Goal: Communication & Community: Participate in discussion

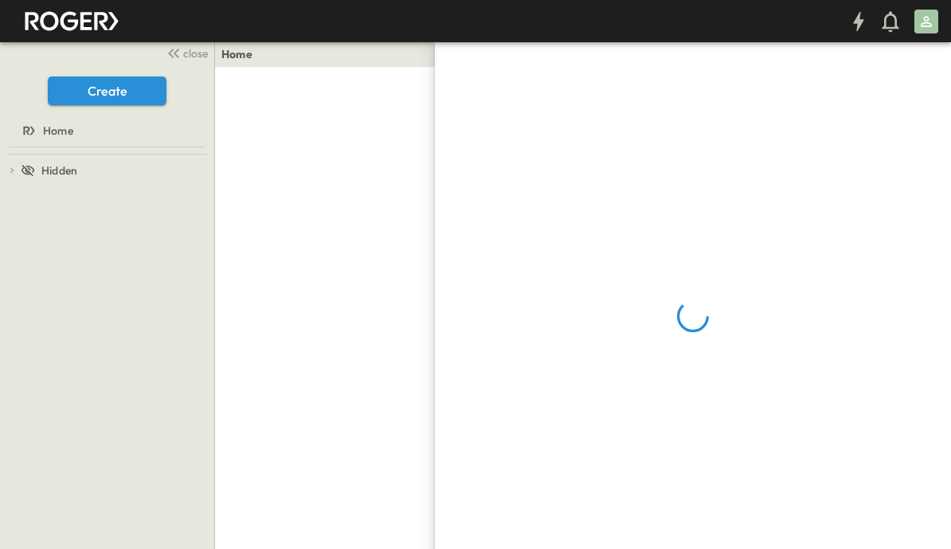
click at [197, 55] on span "close" at bounding box center [195, 53] width 25 height 16
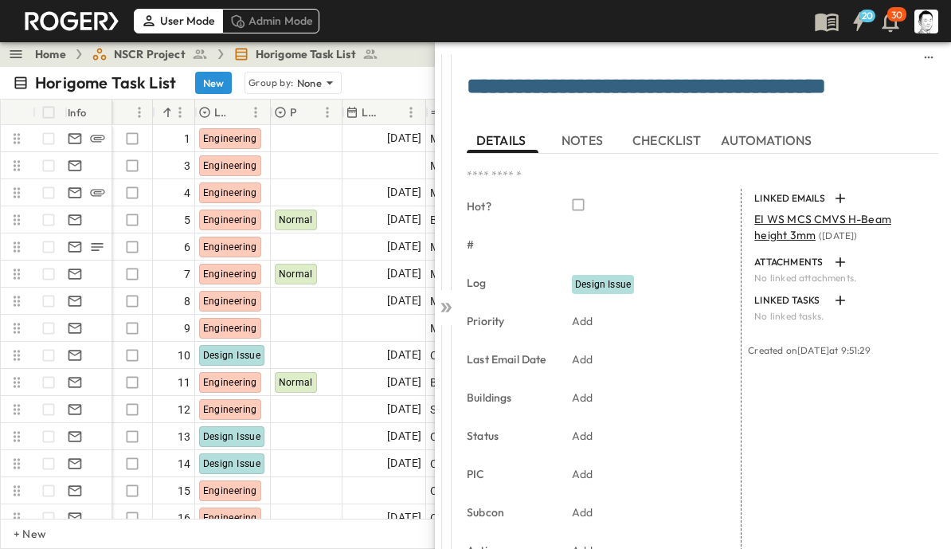
click at [445, 306] on icon at bounding box center [444, 308] width 6 height 10
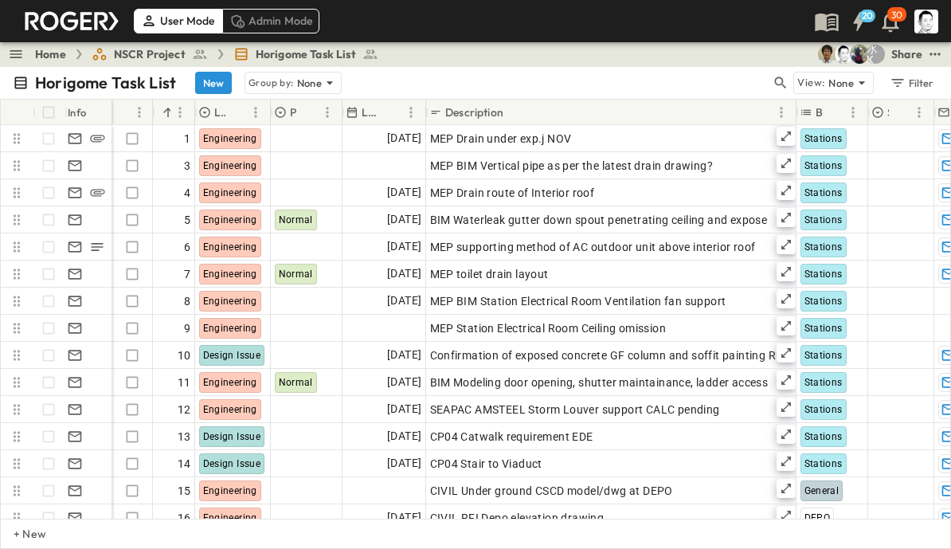
click at [782, 84] on icon "button" at bounding box center [781, 83] width 16 height 16
click at [702, 87] on input "text" at bounding box center [697, 82] width 112 height 23
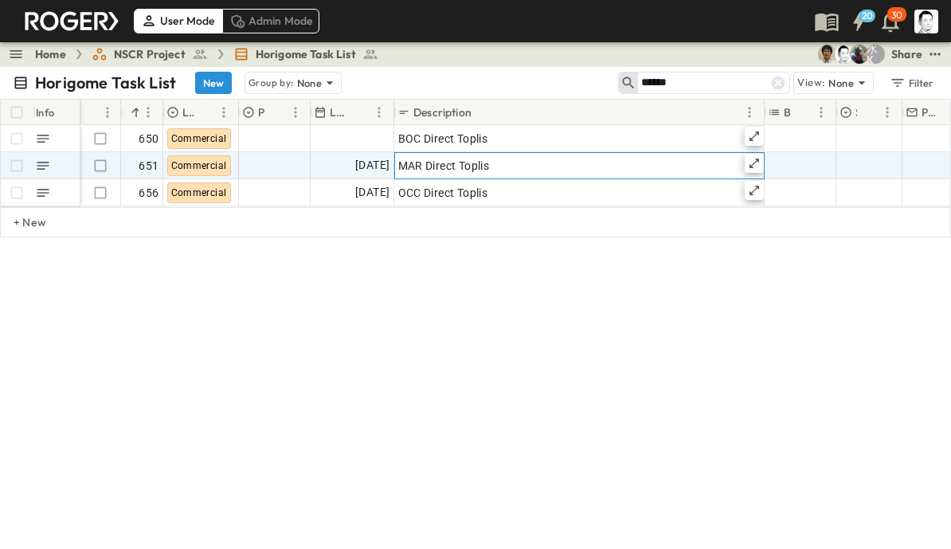
click at [761, 162] on div at bounding box center [754, 163] width 19 height 19
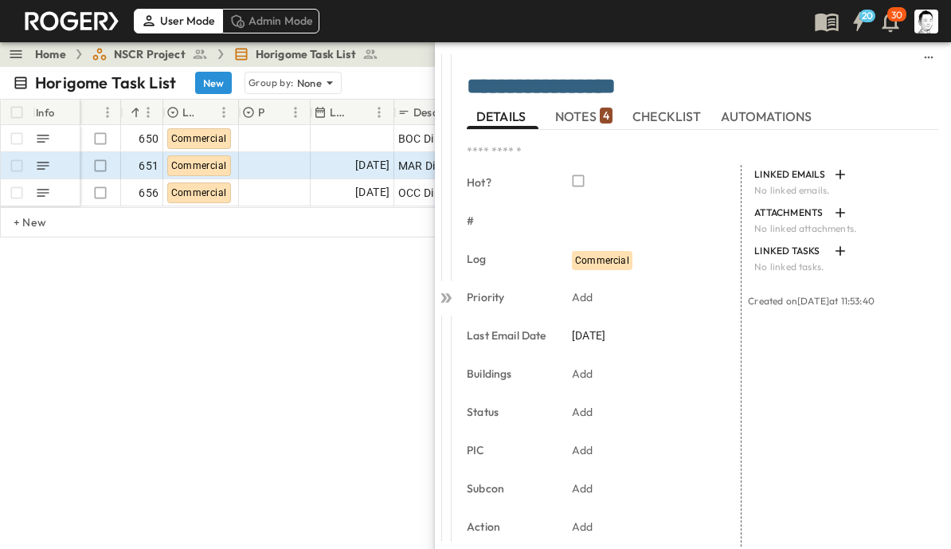
click at [588, 113] on span "NOTES 4" at bounding box center [583, 116] width 57 height 14
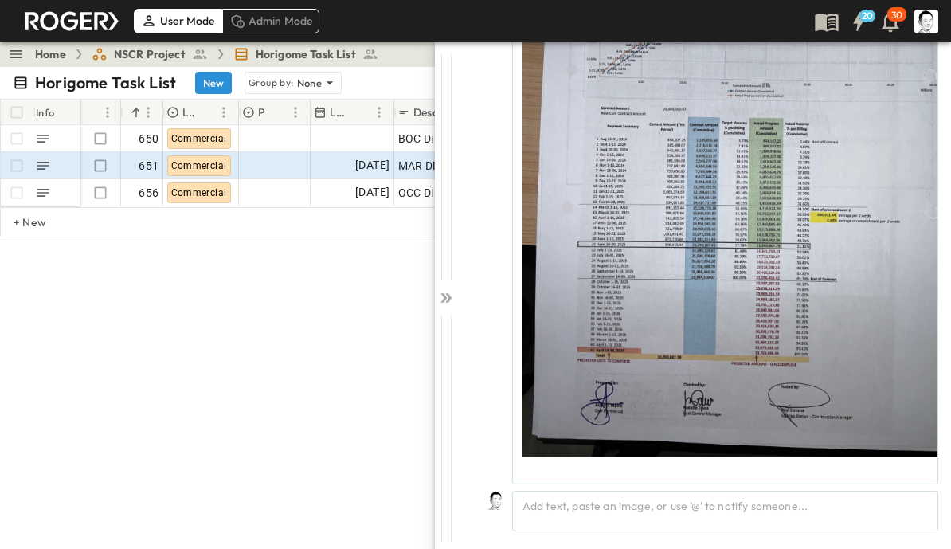
scroll to position [2281, 0]
click at [742, 500] on div "Add text, paste an image, or use '@' to notify someone..." at bounding box center [725, 511] width 426 height 41
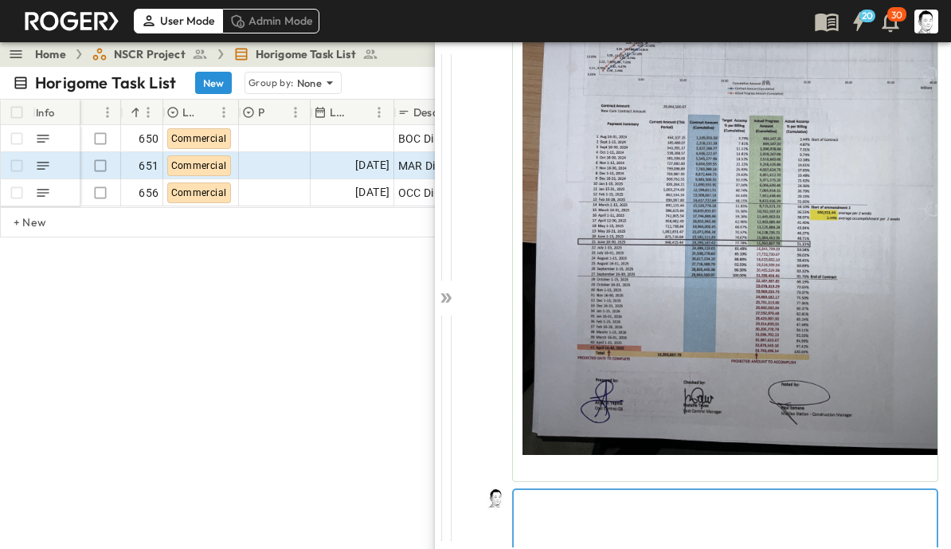
click at [801, 508] on p at bounding box center [725, 503] width 407 height 16
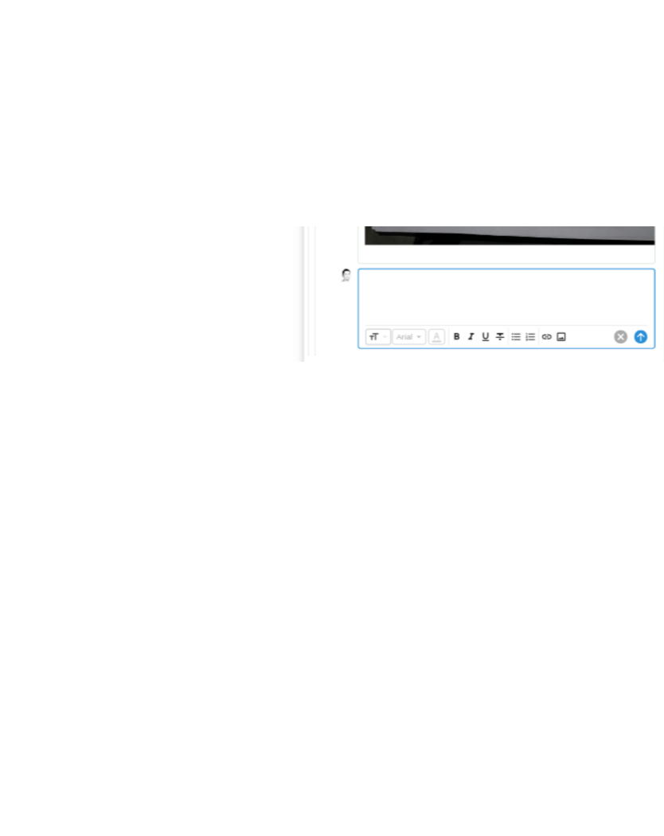
scroll to position [2356, 0]
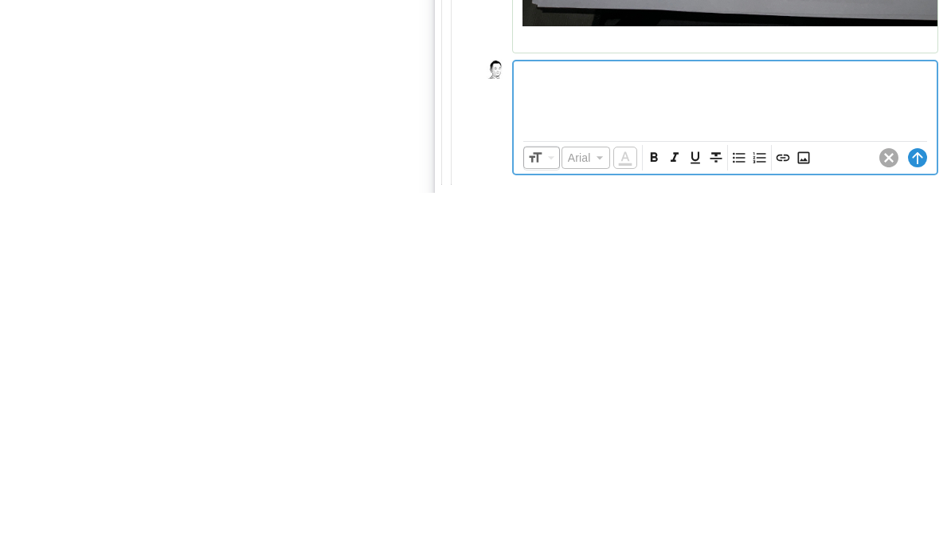
click at [803, 508] on icon "Insert Image" at bounding box center [803, 514] width 12 height 12
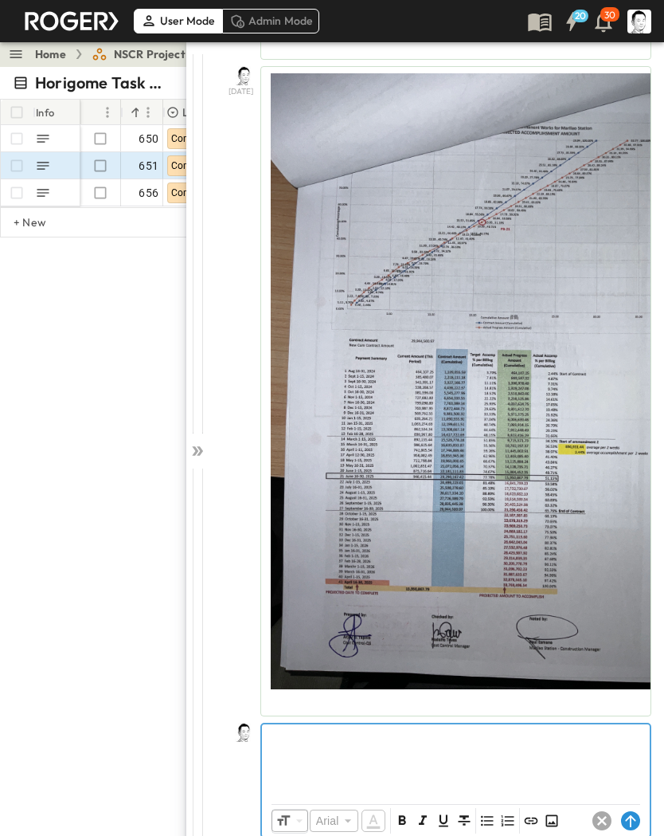
scroll to position [2049, 0]
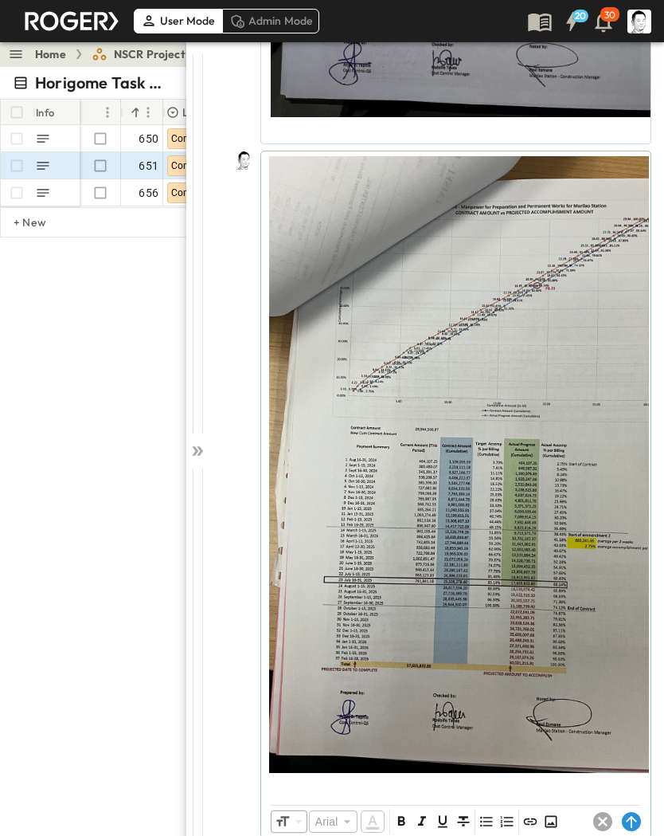
click at [631, 548] on icon at bounding box center [631, 822] width 10 height 12
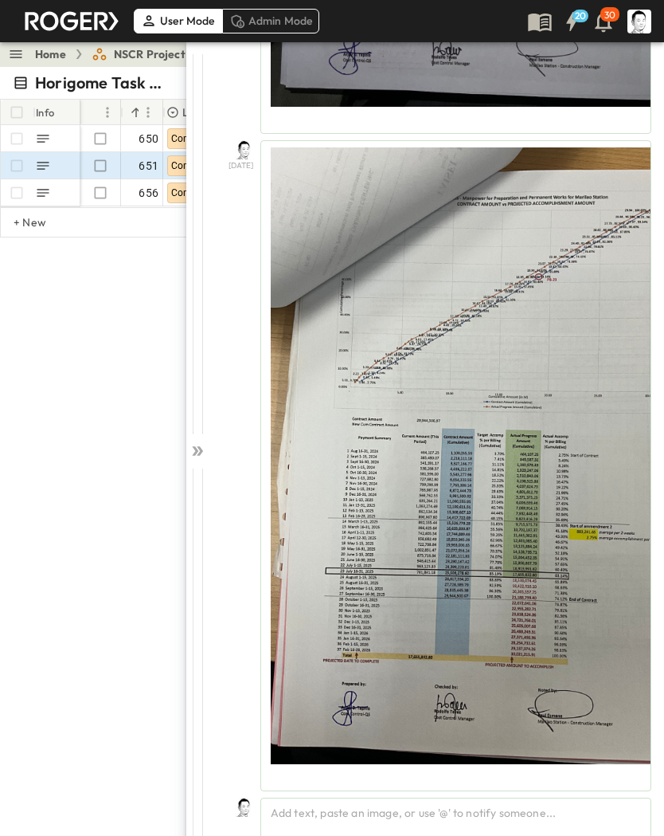
scroll to position [2631, 0]
click at [200, 453] on icon at bounding box center [200, 451] width 6 height 10
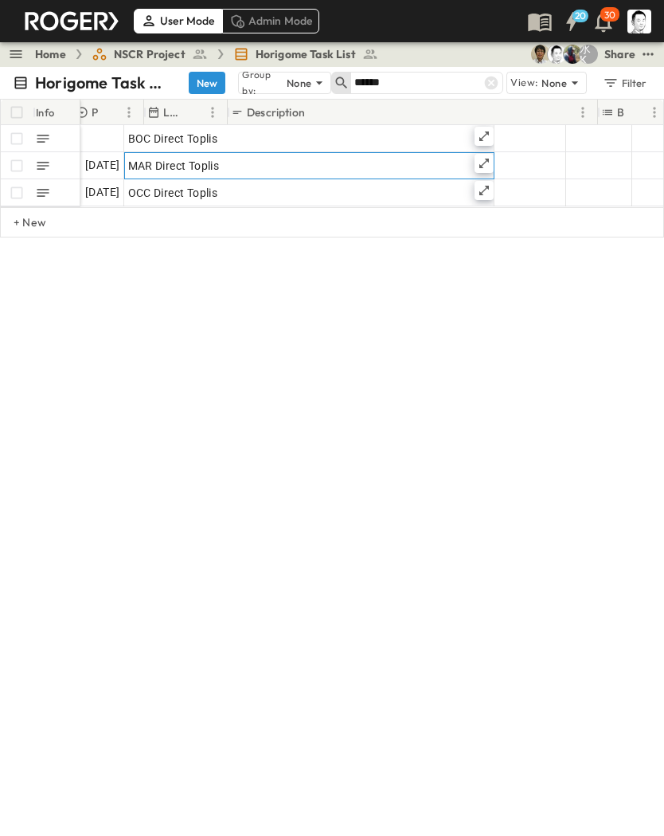
scroll to position [0, 90]
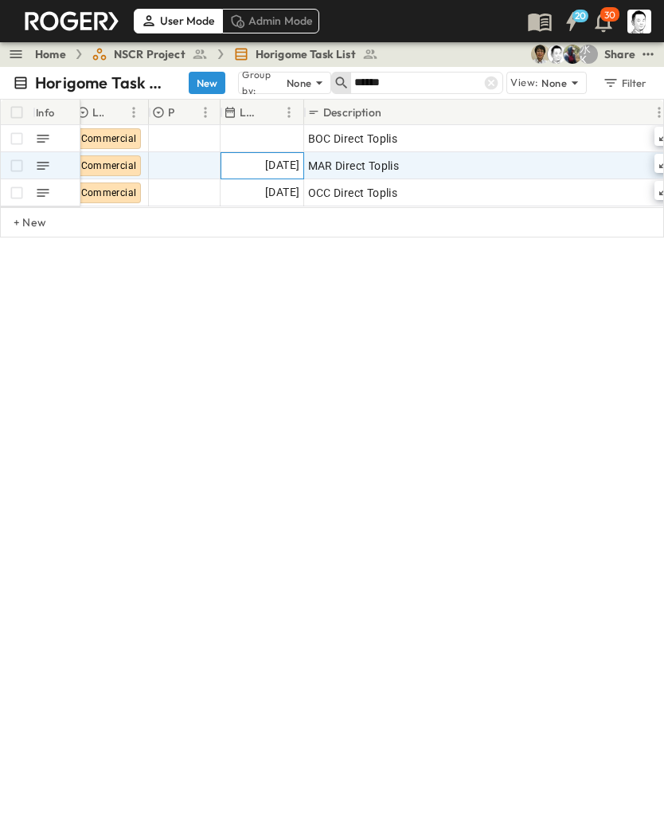
click at [267, 163] on span "[DATE]" at bounding box center [282, 165] width 34 height 18
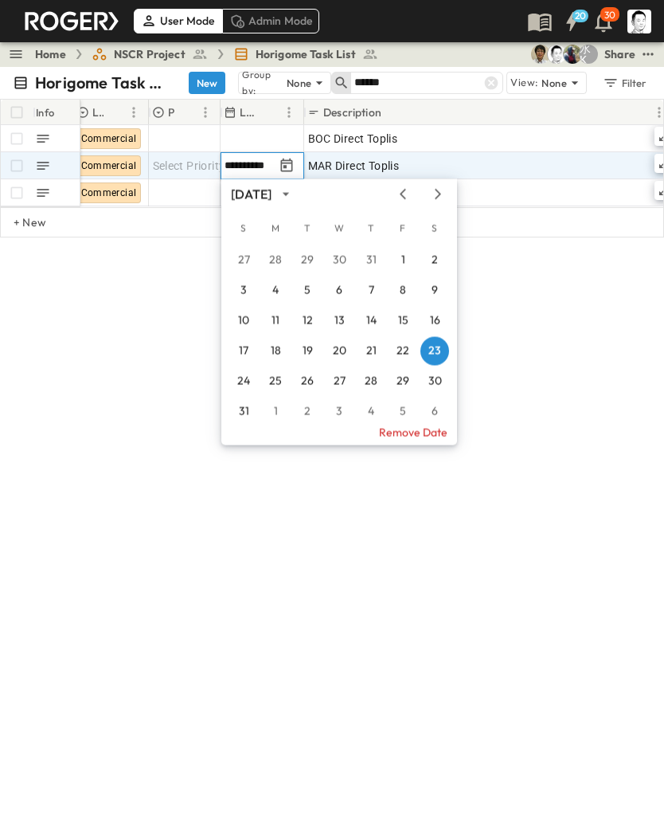
click at [443, 197] on icon "Next month" at bounding box center [438, 194] width 19 height 13
click at [278, 311] on button "15" at bounding box center [275, 321] width 29 height 29
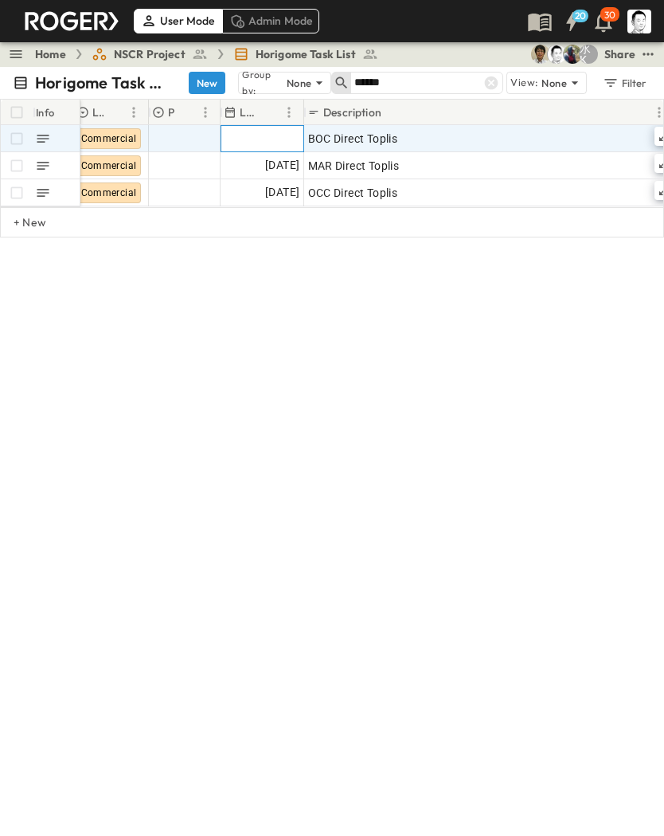
click at [268, 141] on div at bounding box center [262, 138] width 82 height 25
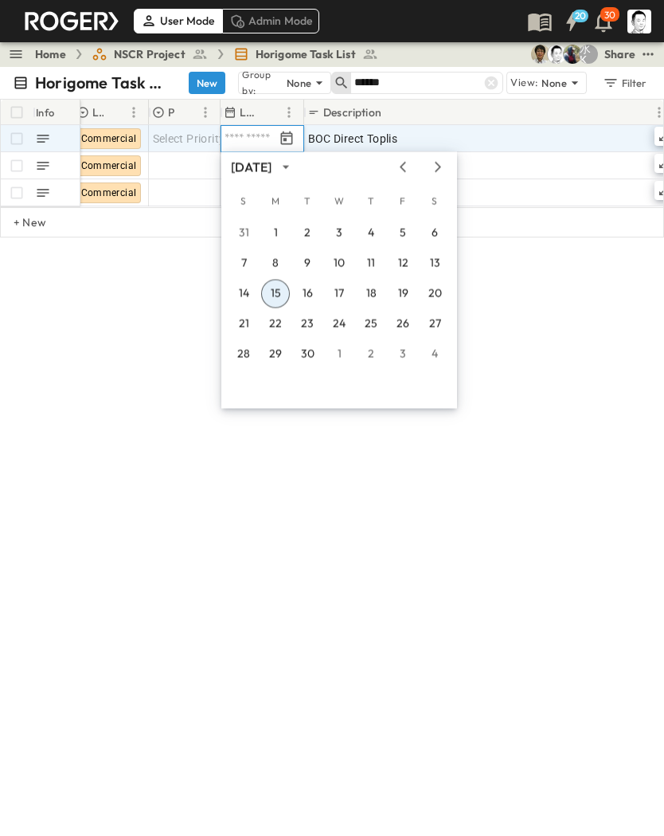
click at [283, 292] on button "15" at bounding box center [275, 294] width 29 height 29
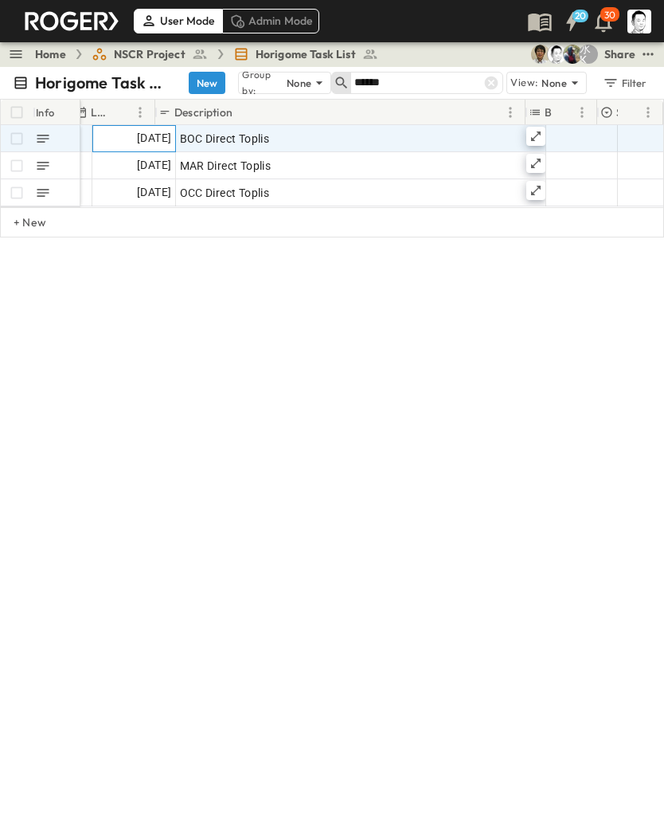
scroll to position [0, 240]
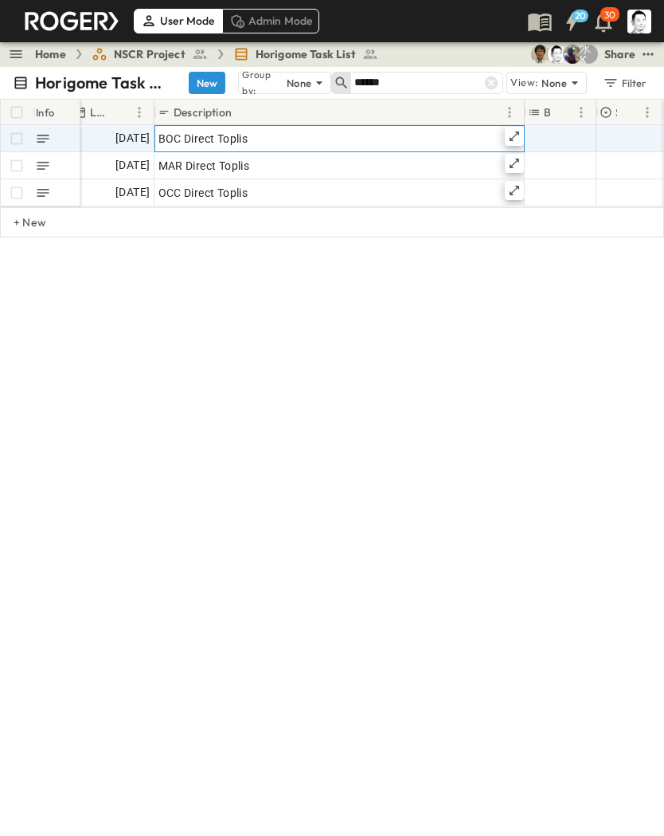
click at [521, 139] on div at bounding box center [514, 136] width 19 height 19
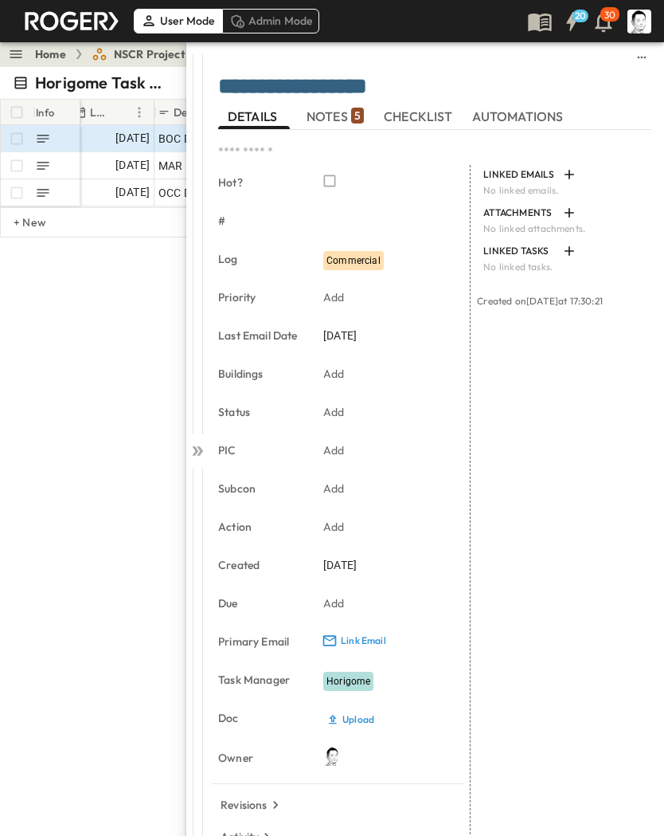
click at [336, 113] on span "NOTES 5" at bounding box center [335, 116] width 57 height 14
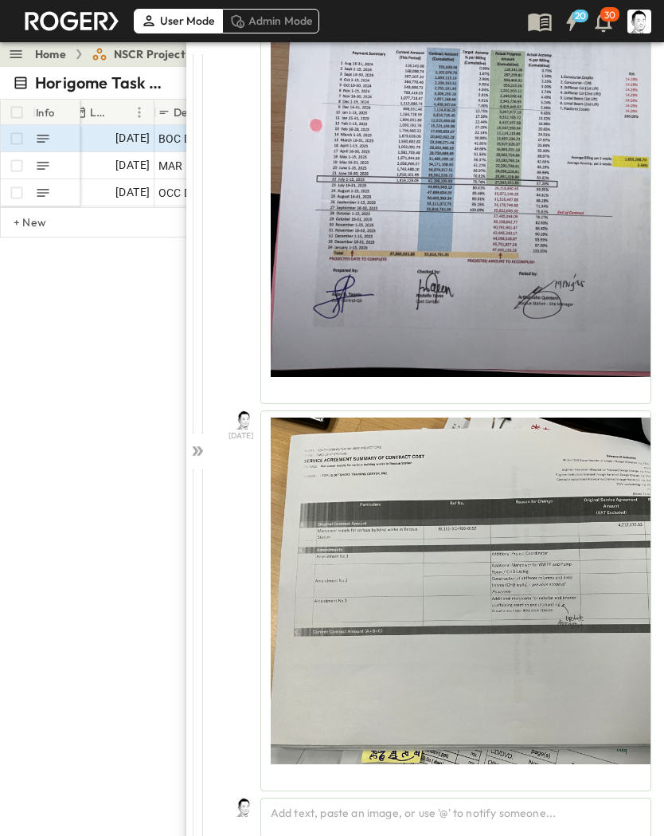
scroll to position [2362, 0]
click at [527, 548] on div "Add text, paste an image, or use '@' to notify someone..." at bounding box center [456, 817] width 391 height 41
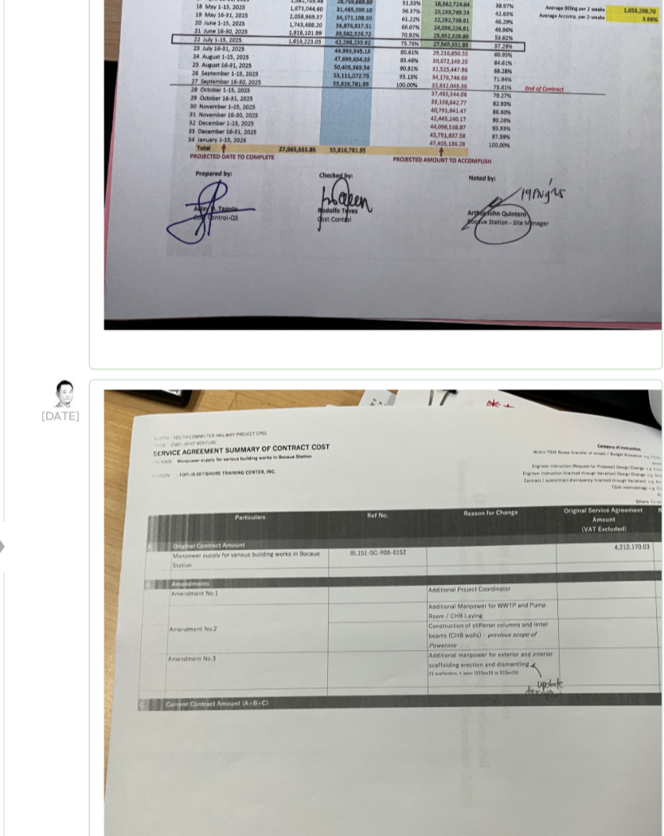
scroll to position [20, 0]
click at [225, 466] on div "[DATE]" at bounding box center [438, 507] width 427 height 381
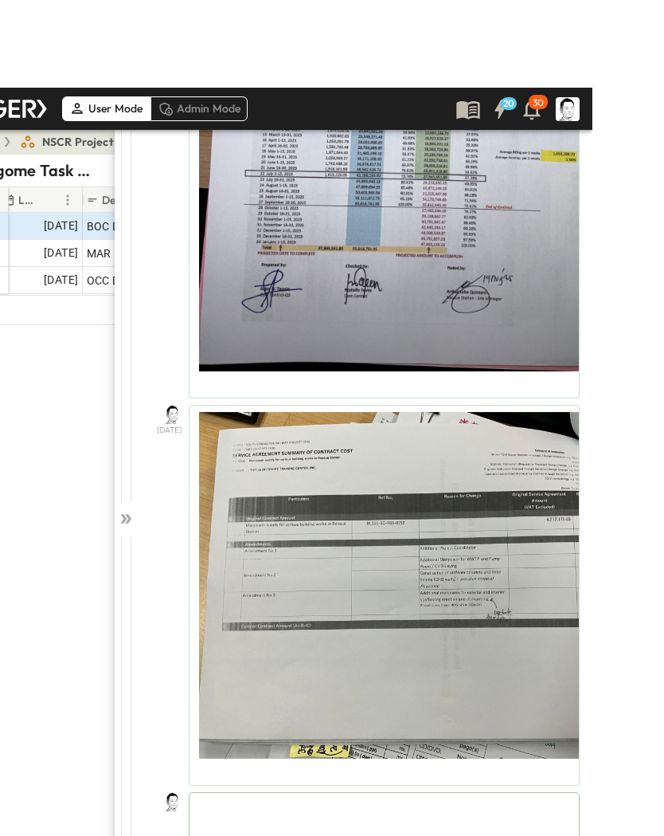
scroll to position [9, 0]
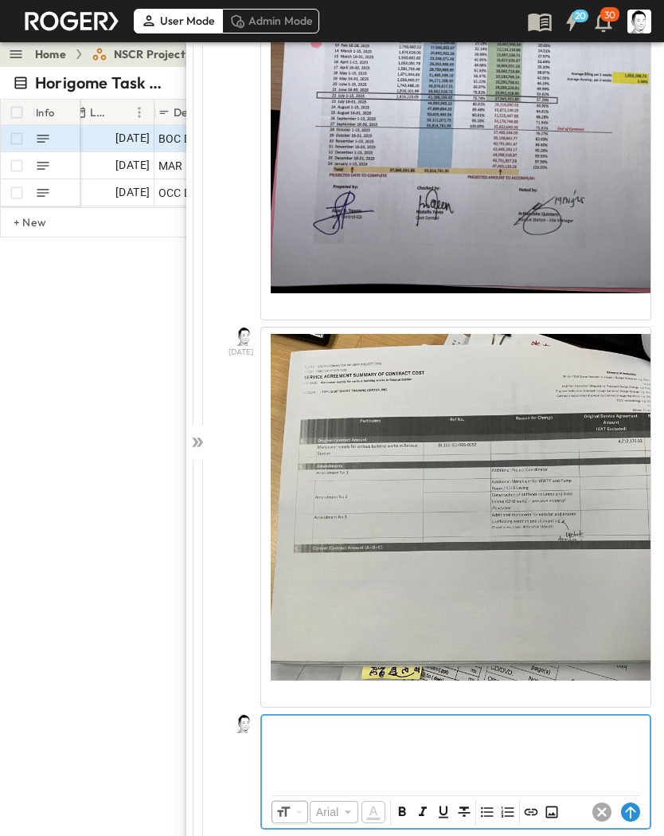
click at [467, 548] on div at bounding box center [456, 750] width 388 height 70
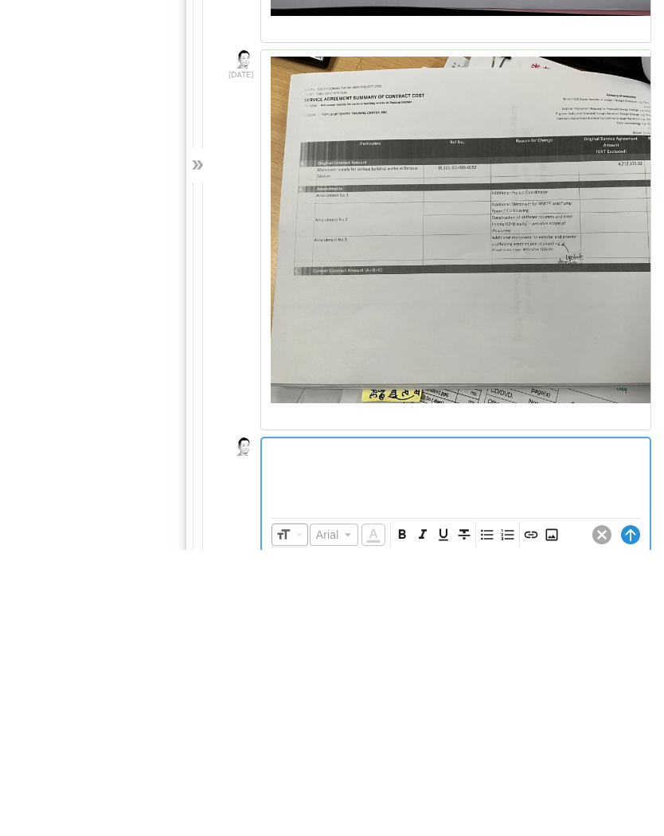
click at [546, 548] on icon "Insert Image" at bounding box center [552, 821] width 16 height 16
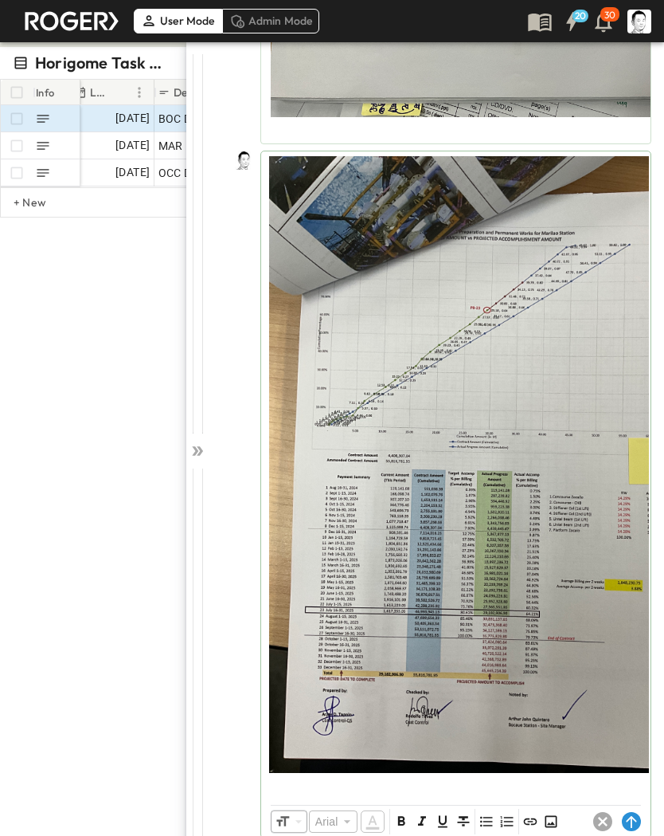
click at [625, 548] on circle at bounding box center [631, 821] width 19 height 19
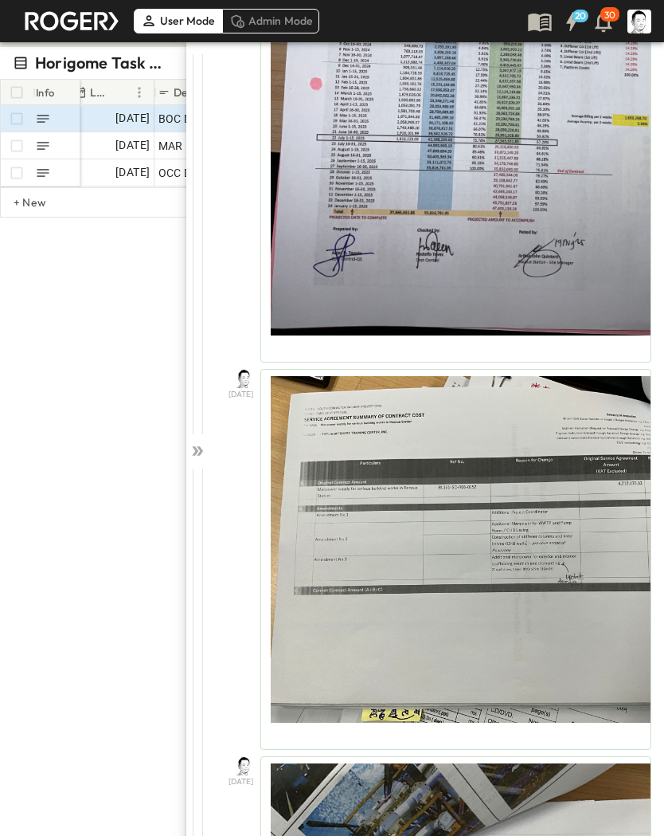
scroll to position [2362, 0]
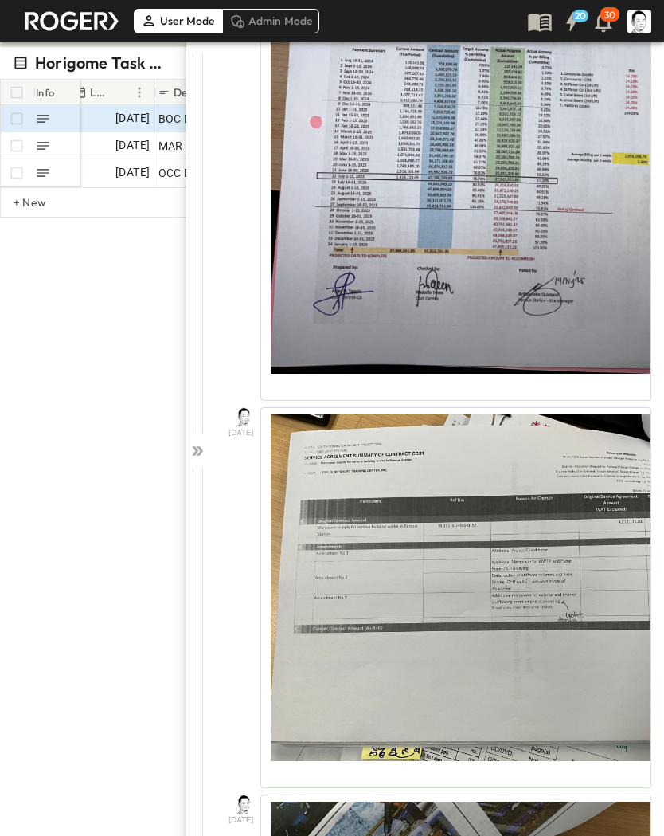
click at [200, 453] on icon at bounding box center [200, 451] width 6 height 10
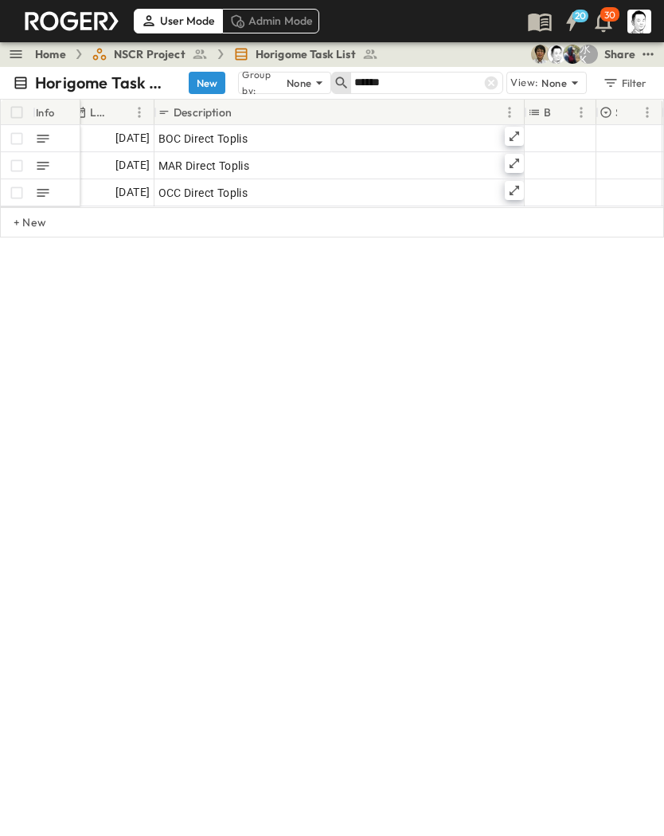
click at [421, 86] on input "******" at bounding box center [411, 82] width 112 height 23
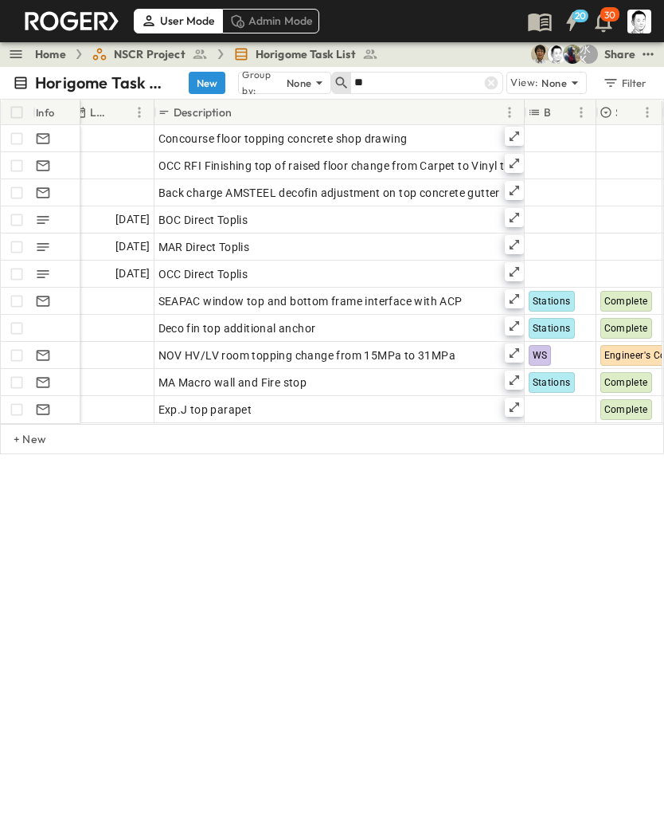
type input "*"
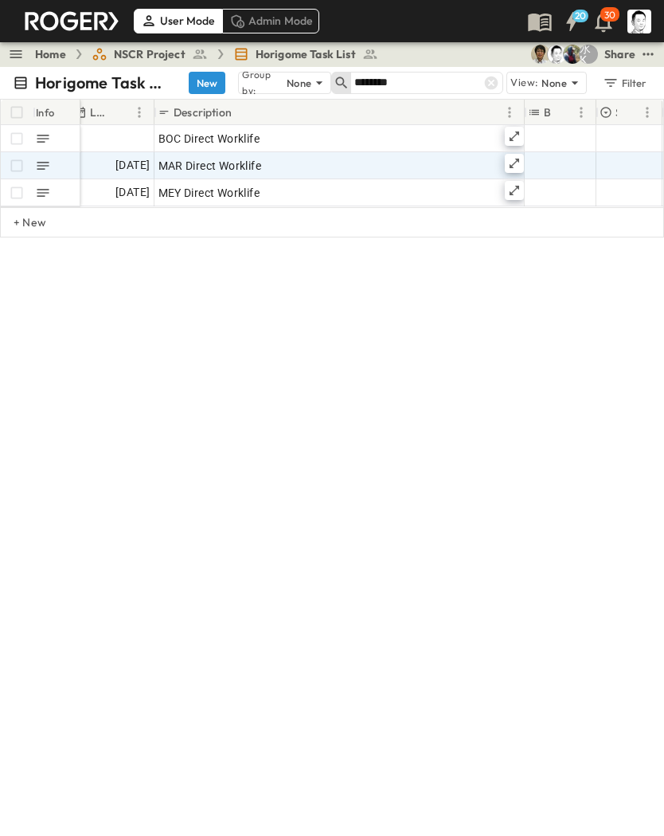
type input "********"
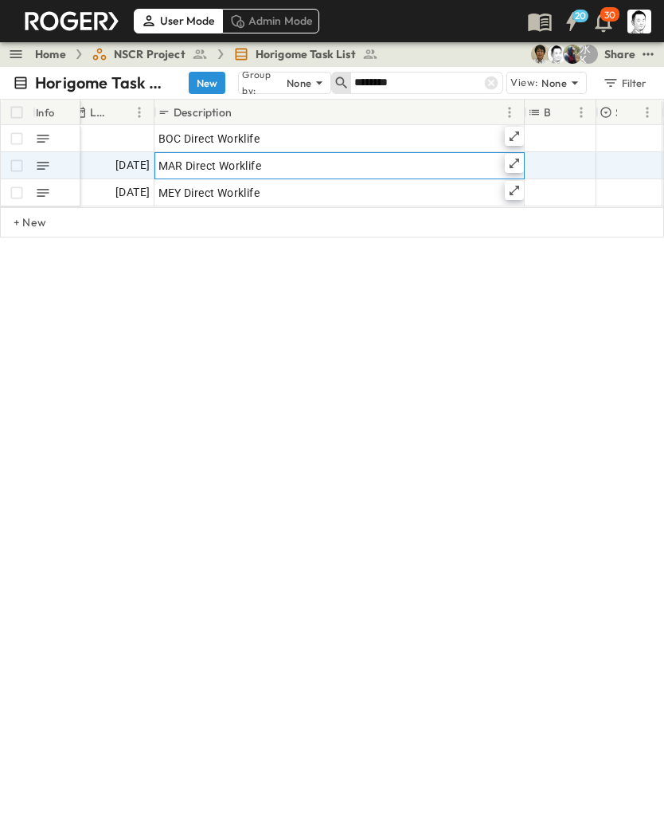
click at [519, 165] on icon at bounding box center [514, 163] width 13 height 13
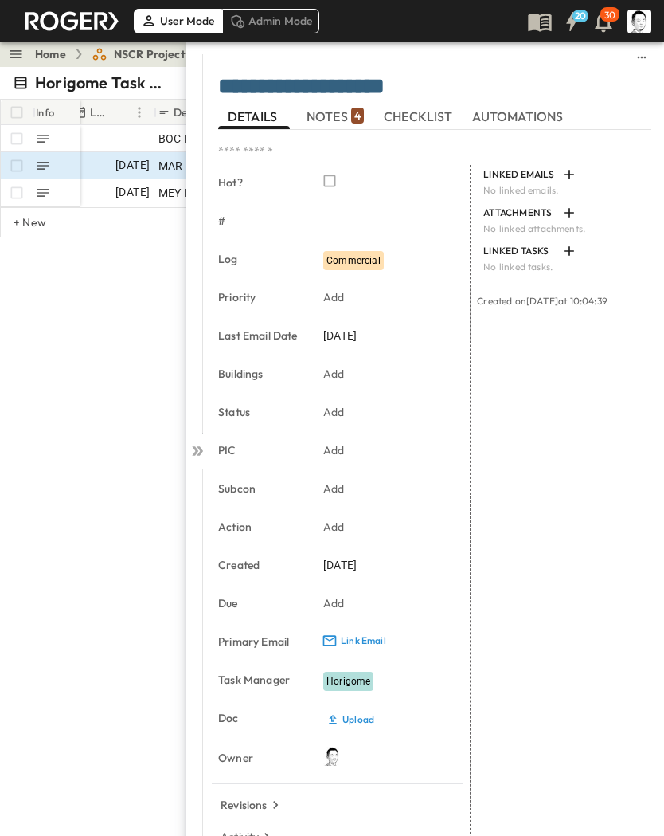
click at [348, 115] on span "NOTES 4" at bounding box center [335, 116] width 57 height 14
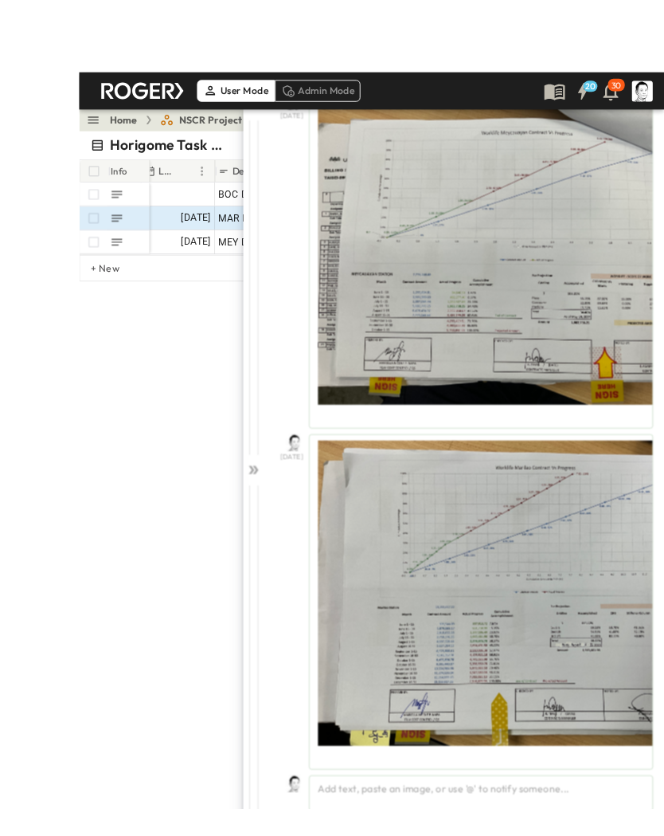
scroll to position [20, 0]
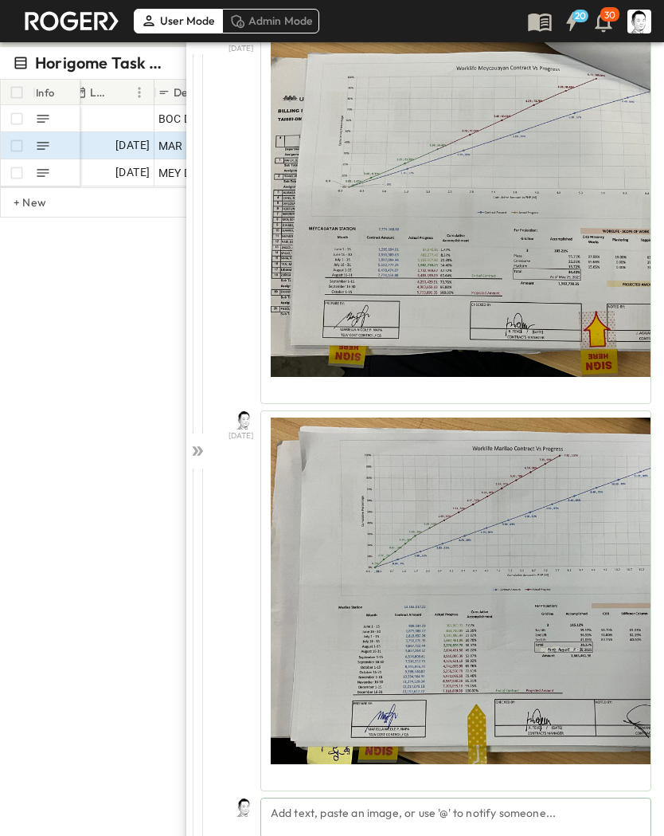
click at [480, 548] on div "Add text, paste an image, or use '@' to notify someone..." at bounding box center [456, 817] width 391 height 41
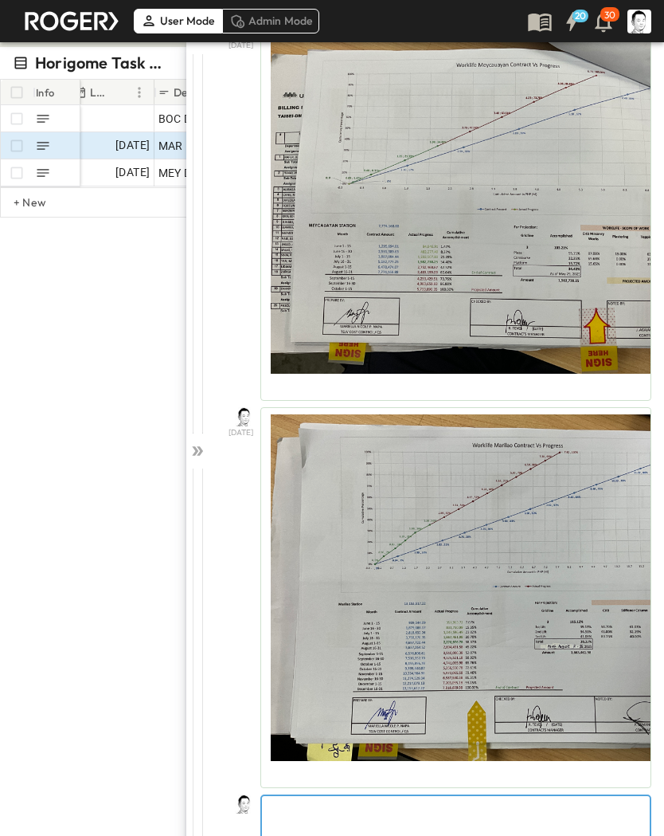
click at [357, 548] on p at bounding box center [456, 809] width 372 height 16
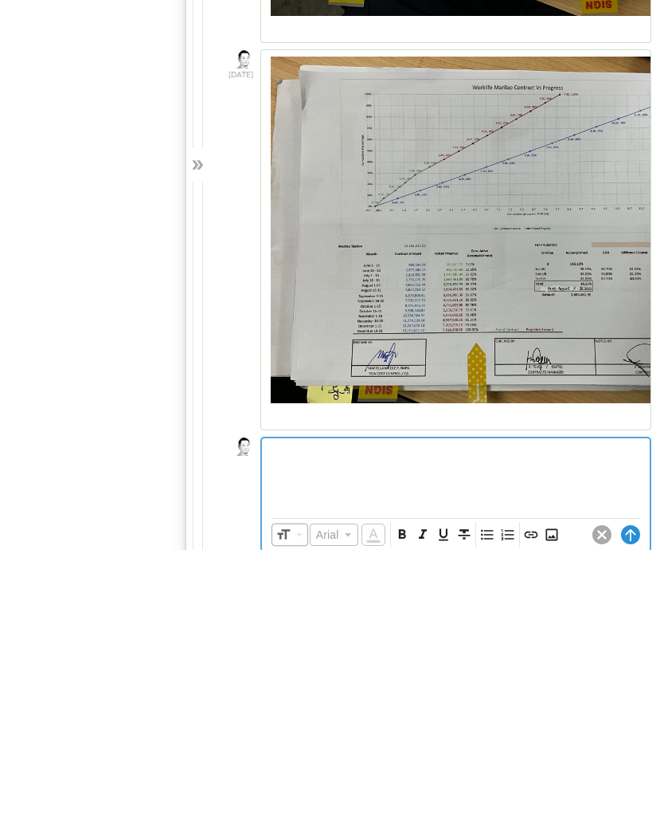
scroll to position [972, 0]
click at [554, 548] on icon "Insert Image" at bounding box center [552, 821] width 16 height 16
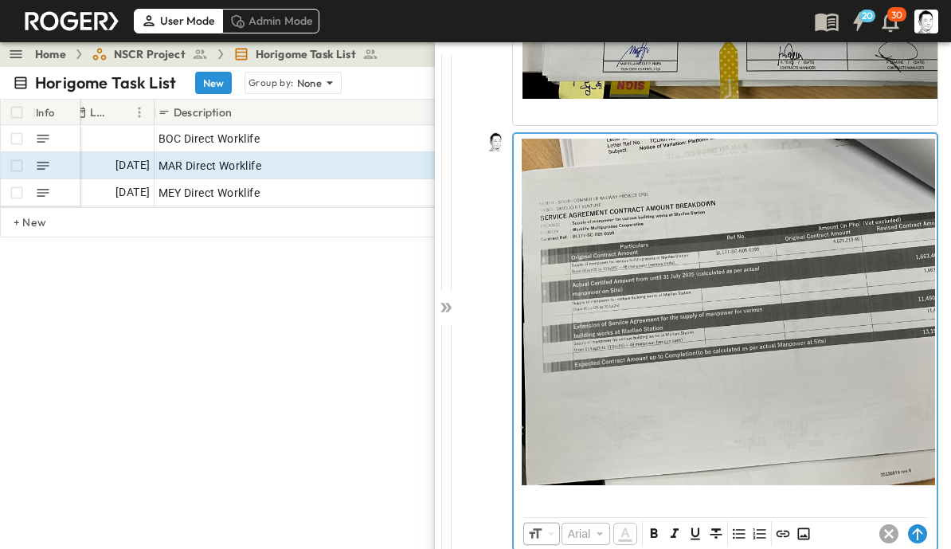
scroll to position [1562, 0]
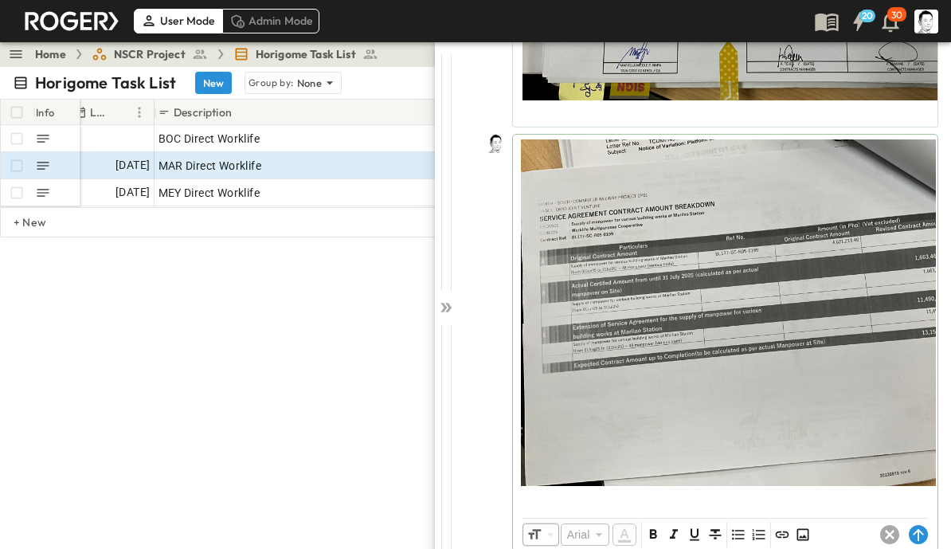
click at [920, 531] on icon at bounding box center [918, 535] width 10 height 12
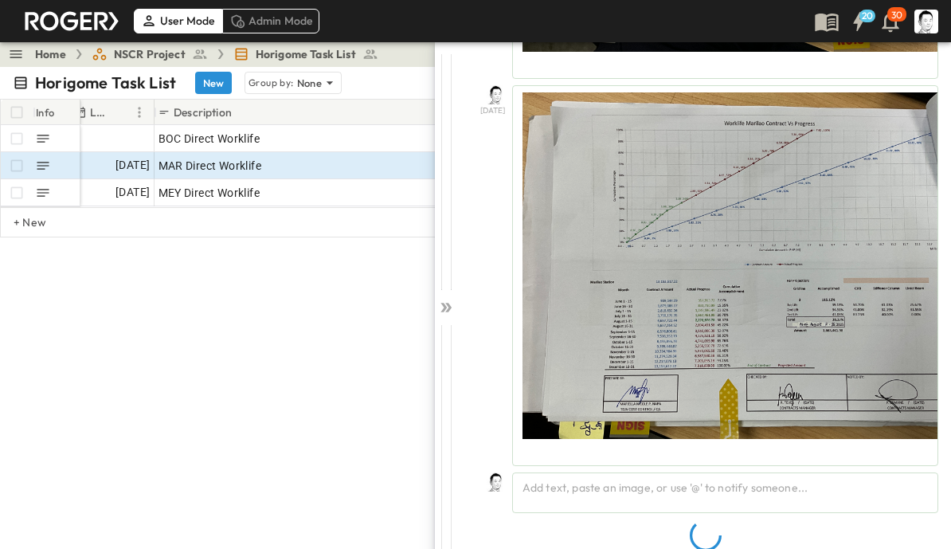
scroll to position [1184, 0]
